Goal: Transaction & Acquisition: Purchase product/service

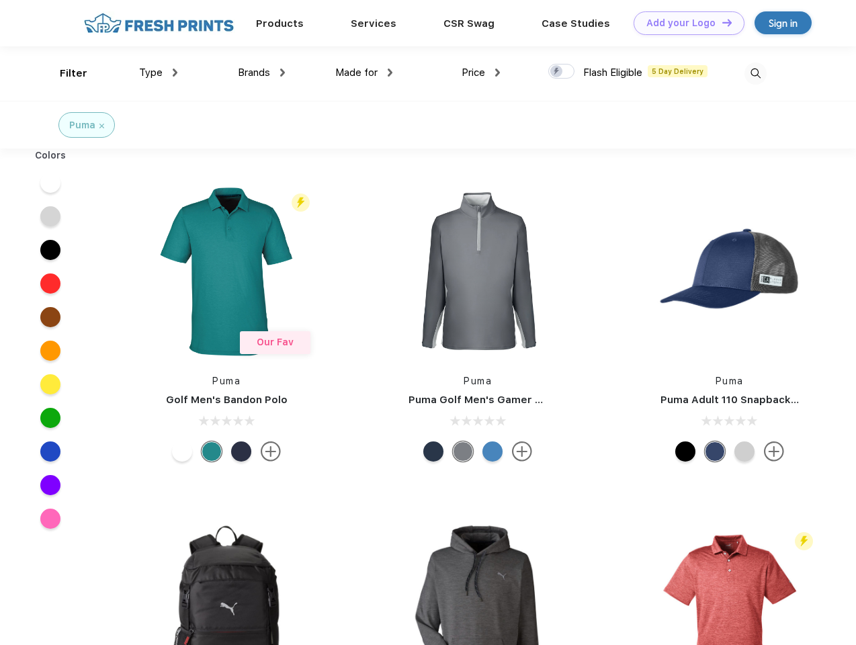
scroll to position [1, 0]
click at [684, 23] on link "Add your Logo Design Tool" at bounding box center [689, 23] width 111 height 24
click at [0, 0] on div "Design Tool" at bounding box center [0, 0] width 0 height 0
click at [721, 22] on link "Add your Logo Design Tool" at bounding box center [689, 23] width 111 height 24
click at [65, 73] on div "Filter" at bounding box center [74, 73] width 28 height 15
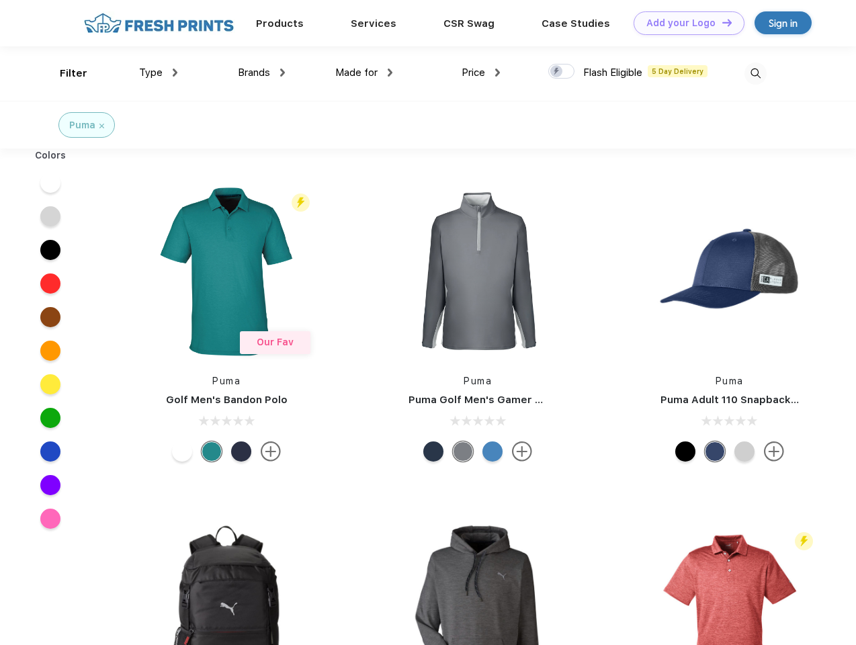
click at [159, 73] on span "Type" at bounding box center [151, 73] width 24 height 12
click at [261, 73] on span "Brands" at bounding box center [254, 73] width 32 height 12
click at [364, 73] on span "Made for" at bounding box center [356, 73] width 42 height 12
click at [481, 73] on span "Price" at bounding box center [474, 73] width 24 height 12
click at [562, 72] on div at bounding box center [561, 71] width 26 height 15
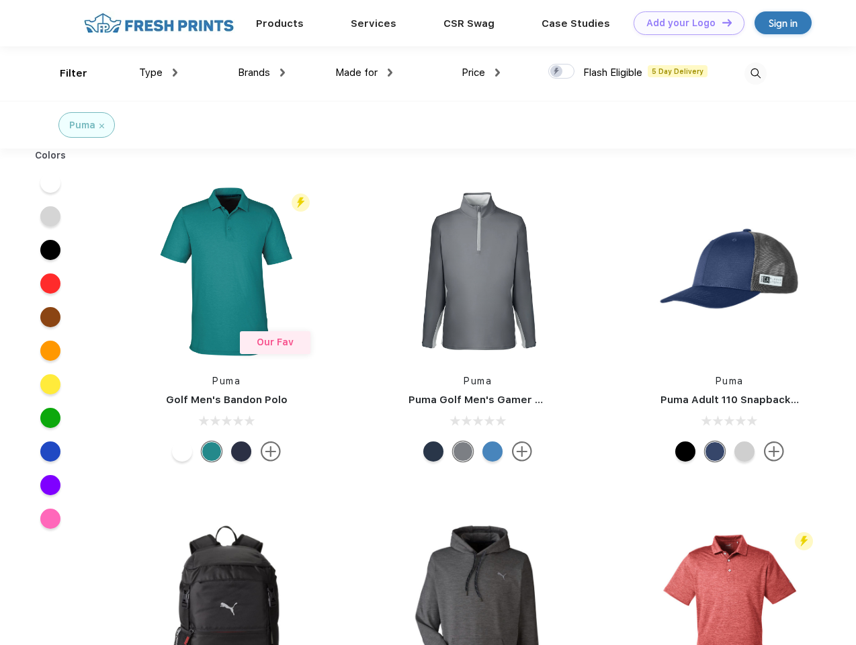
click at [557, 72] on input "checkbox" at bounding box center [552, 67] width 9 height 9
click at [755, 73] on img at bounding box center [756, 74] width 22 height 22
